Goal: Information Seeking & Learning: Learn about a topic

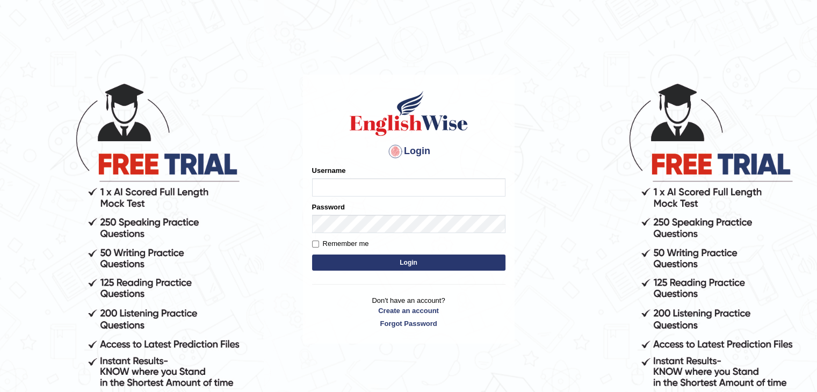
type input "PunamRijal"
click at [437, 260] on button "Login" at bounding box center [408, 263] width 193 height 16
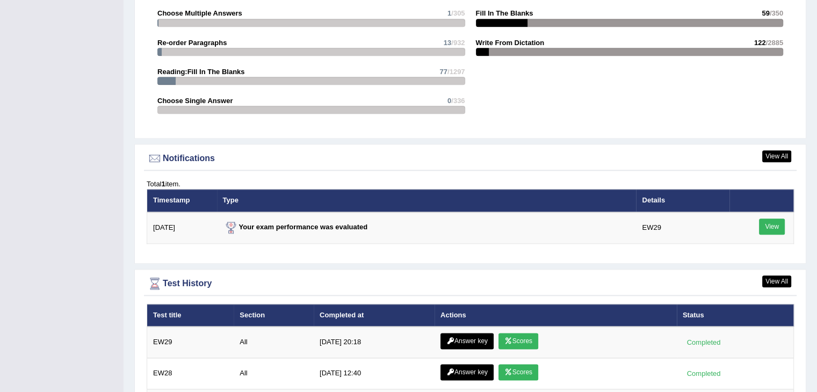
scroll to position [1252, 0]
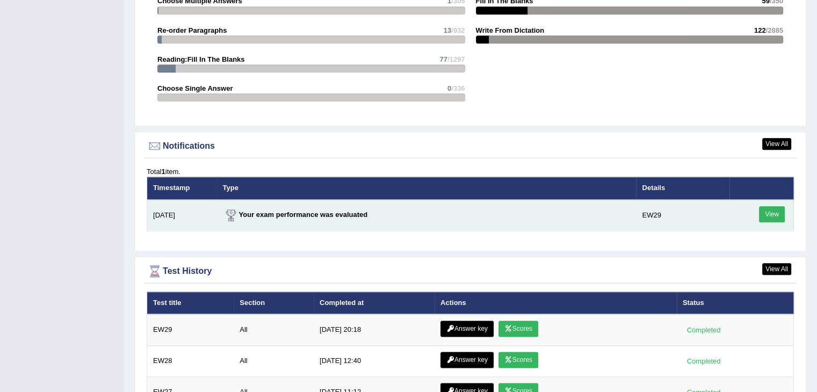
click at [765, 206] on link "View" at bounding box center [772, 214] width 26 height 16
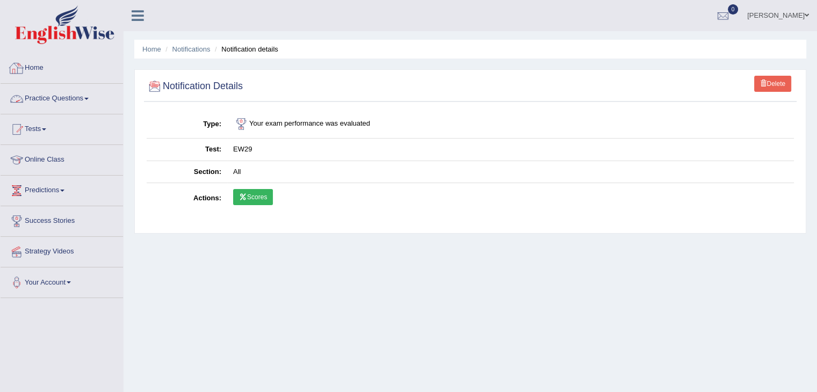
click at [37, 70] on link "Home" at bounding box center [62, 66] width 122 height 27
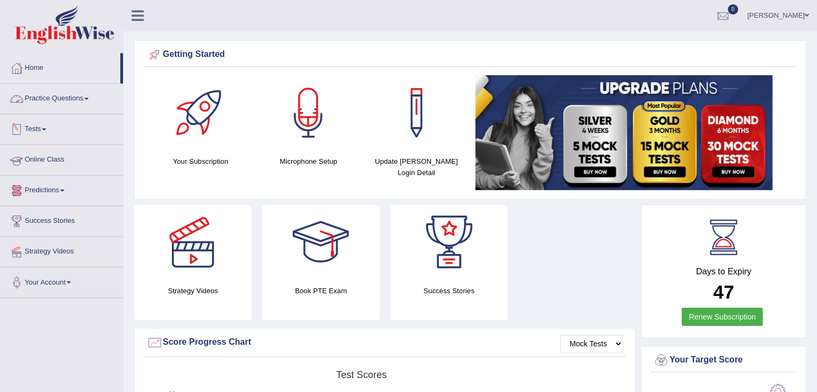
click at [62, 183] on link "Predictions" at bounding box center [62, 189] width 122 height 27
click at [51, 213] on link "Latest Predictions" at bounding box center [70, 215] width 100 height 19
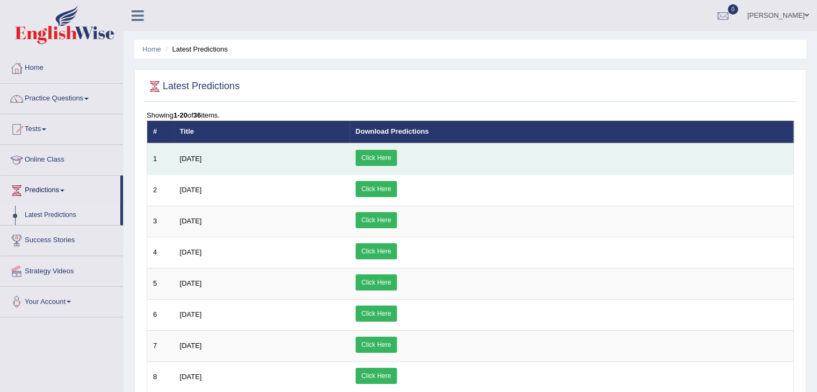
click at [397, 153] on link "Click Here" at bounding box center [376, 158] width 41 height 16
